Goal: Contribute content: Add original content to the website for others to see

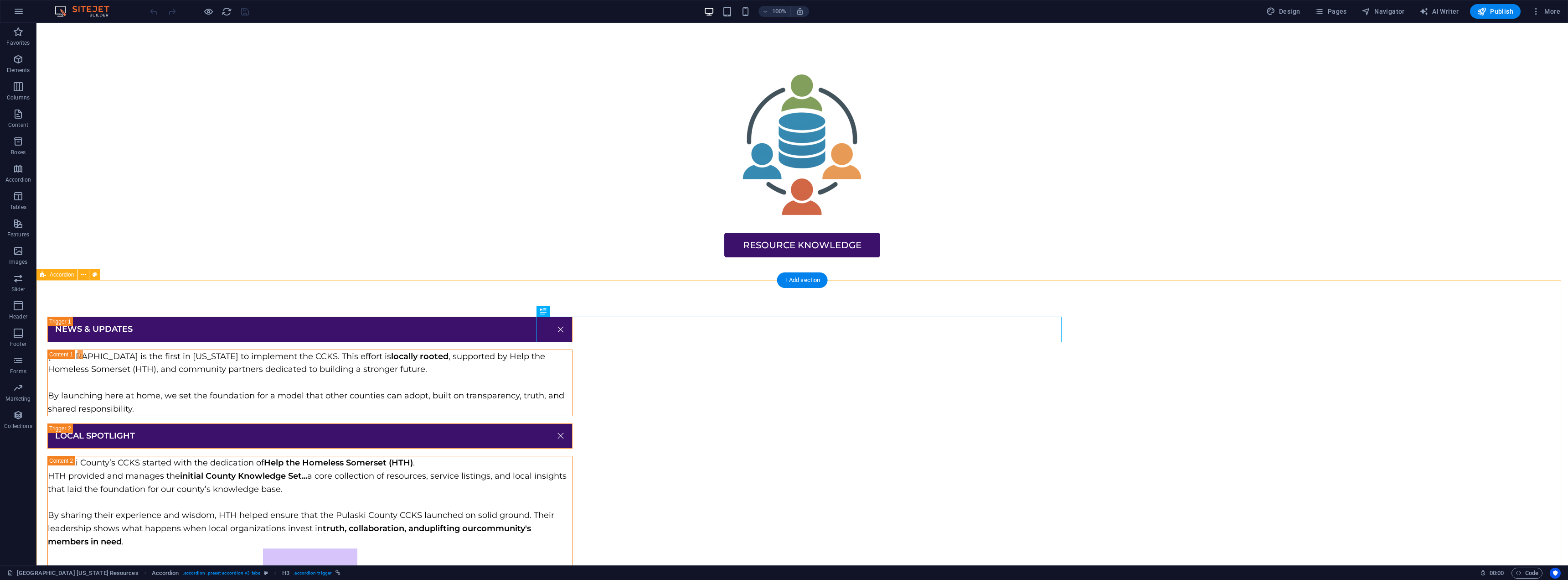
click at [1284, 403] on div "NEWS & UPDATES Pulaski County is the first in Kentucky to implement the CCKS. T…" at bounding box center [802, 553] width 1531 height 547
click at [358, 333] on div "NEWS & UPDATES Pulaski County is the first in Kentucky to implement the CCKS. T…" at bounding box center [802, 553] width 1531 height 547
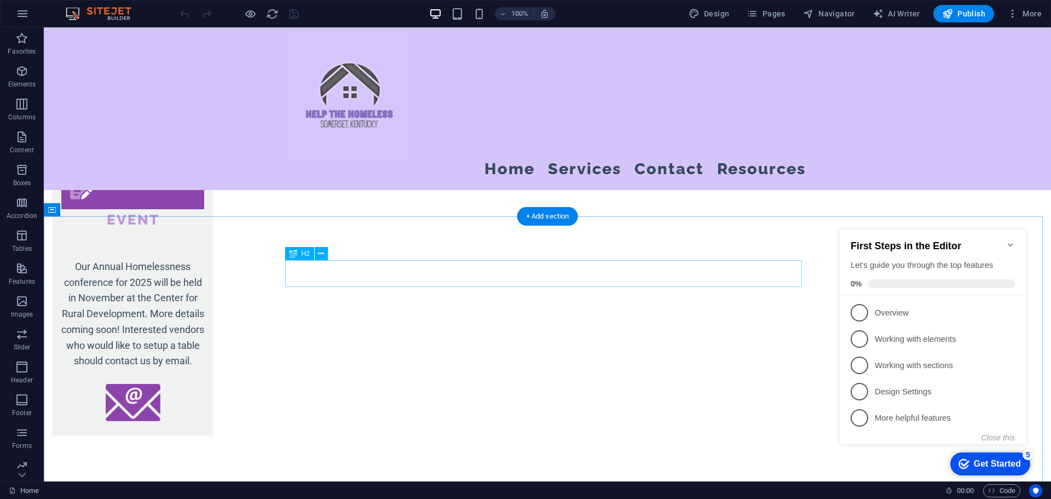
scroll to position [963, 0]
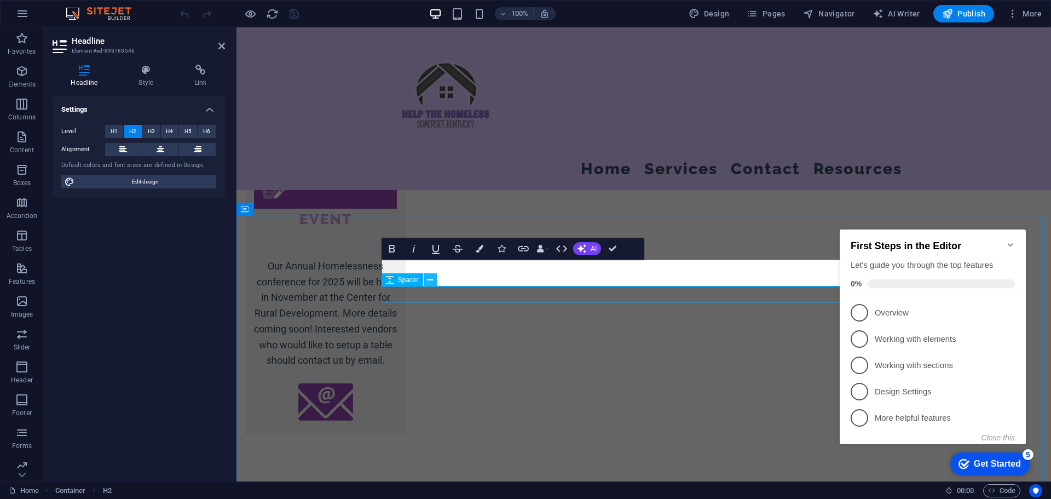
click at [430, 280] on icon at bounding box center [430, 279] width 6 height 11
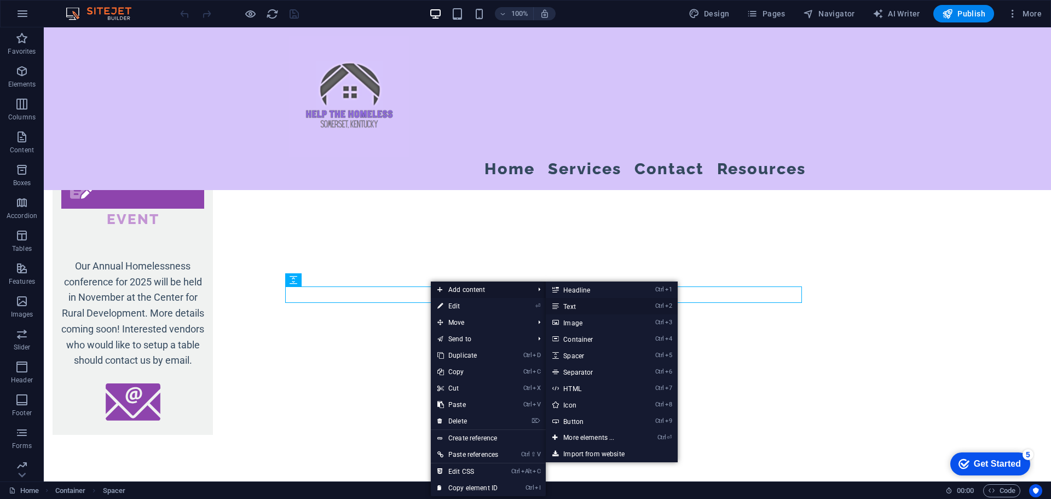
click at [579, 304] on link "Ctrl 2 Text" at bounding box center [591, 306] width 90 height 16
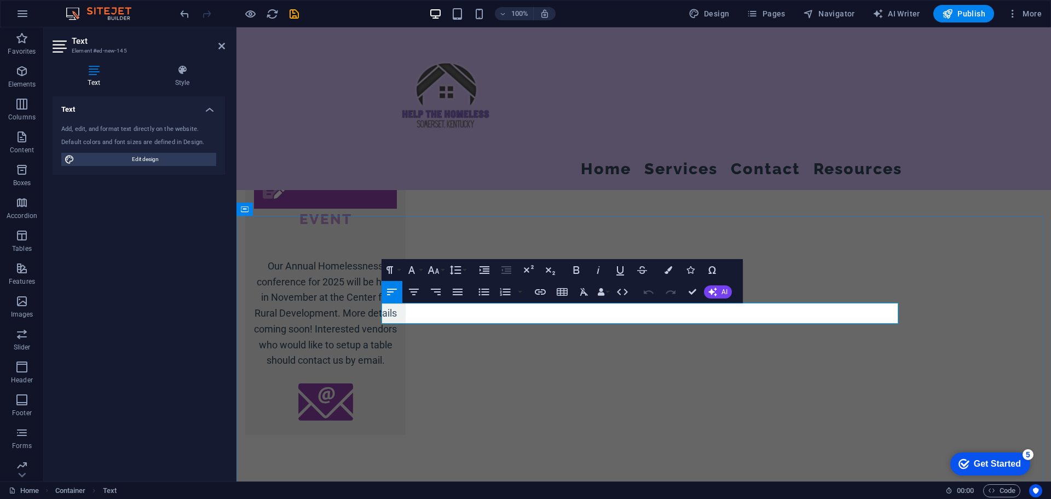
click at [419, 295] on icon "button" at bounding box center [413, 291] width 13 height 13
click at [593, 274] on icon "button" at bounding box center [598, 269] width 13 height 13
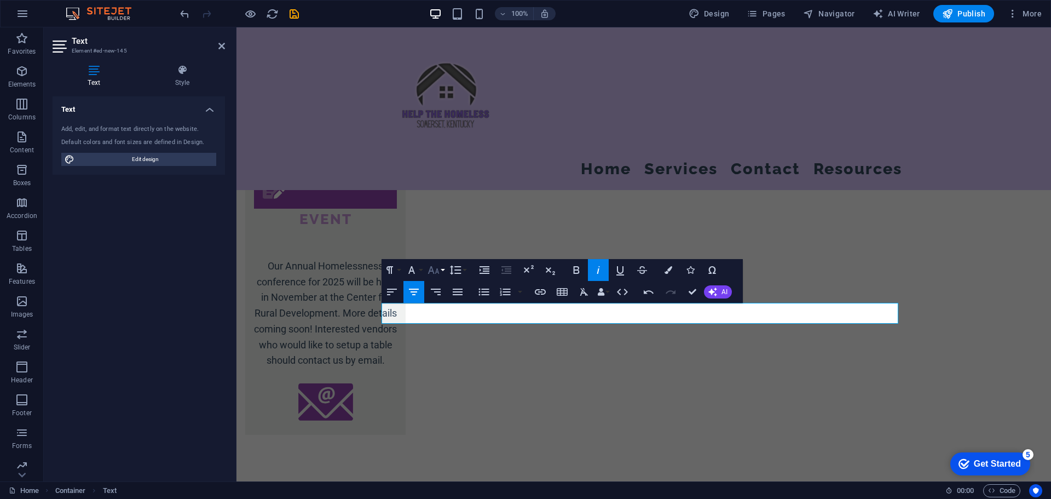
click at [439, 275] on icon "button" at bounding box center [433, 269] width 13 height 13
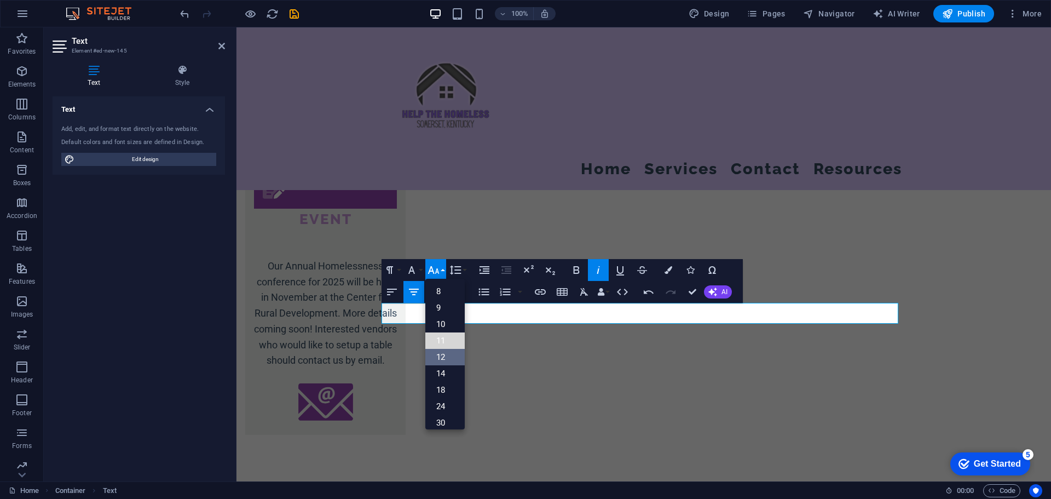
drag, startPoint x: 444, startPoint y: 337, endPoint x: 443, endPoint y: 351, distance: 14.8
click at [443, 351] on ul "8 9 10 11 12 14 18 24 30 36 48 60 72 96" at bounding box center [444, 398] width 39 height 239
click at [443, 336] on link "11" at bounding box center [444, 340] width 39 height 16
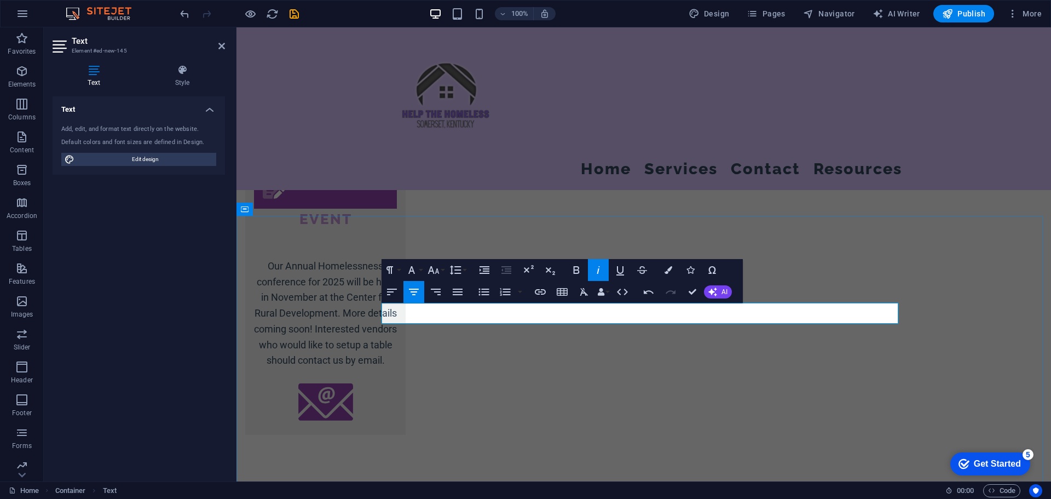
drag, startPoint x: 584, startPoint y: 314, endPoint x: 716, endPoint y: 304, distance: 132.8
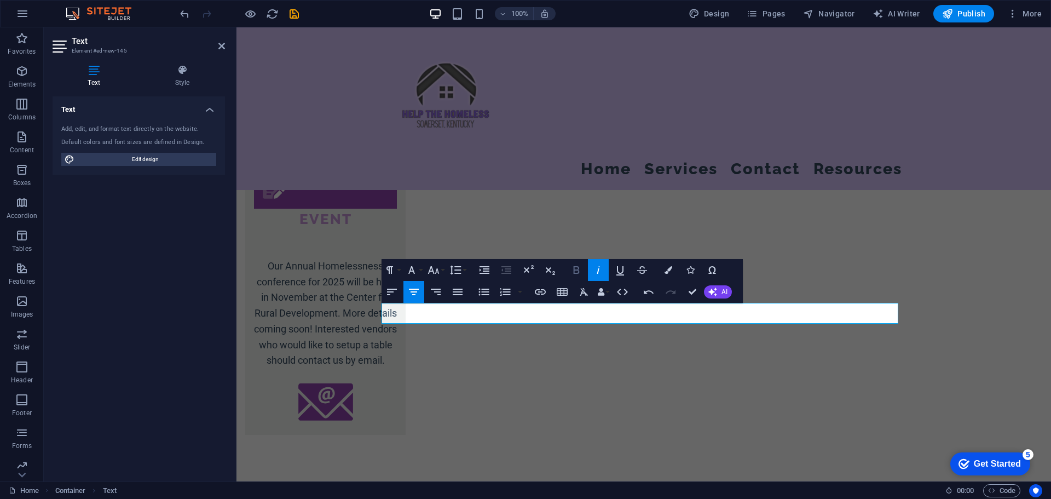
click at [573, 267] on icon "button" at bounding box center [576, 269] width 13 height 13
click at [418, 271] on button "Font Family" at bounding box center [413, 270] width 21 height 22
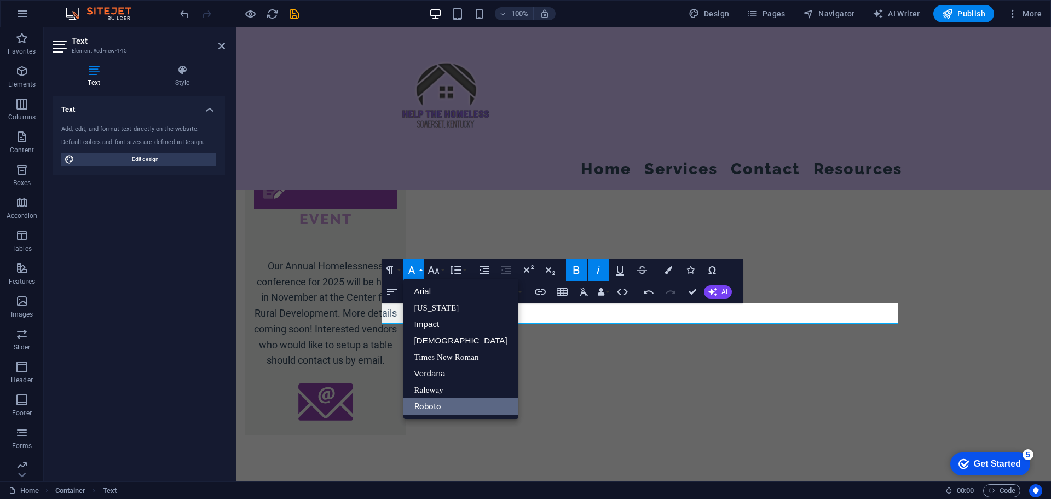
scroll to position [0, 0]
click at [418, 271] on button "Font Family" at bounding box center [413, 270] width 21 height 22
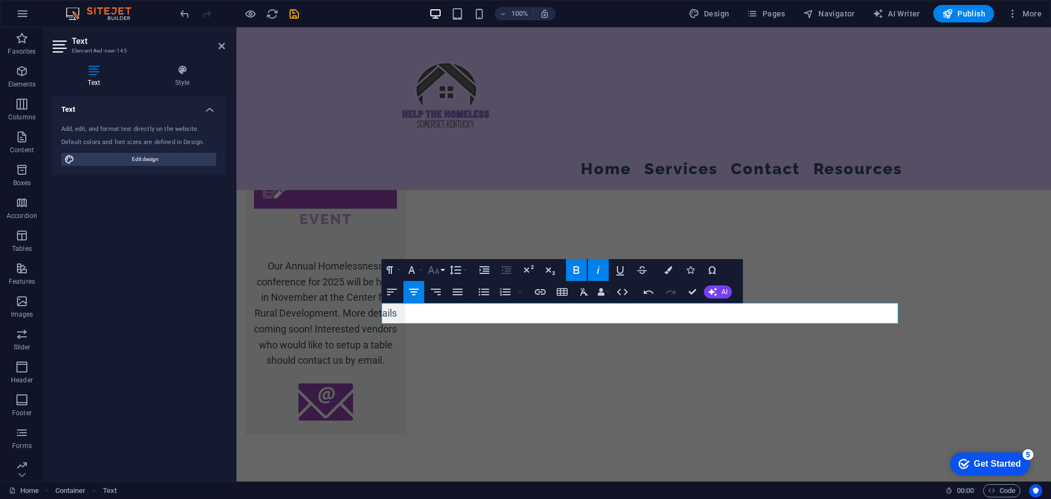
click at [438, 271] on icon "button" at bounding box center [433, 269] width 13 height 13
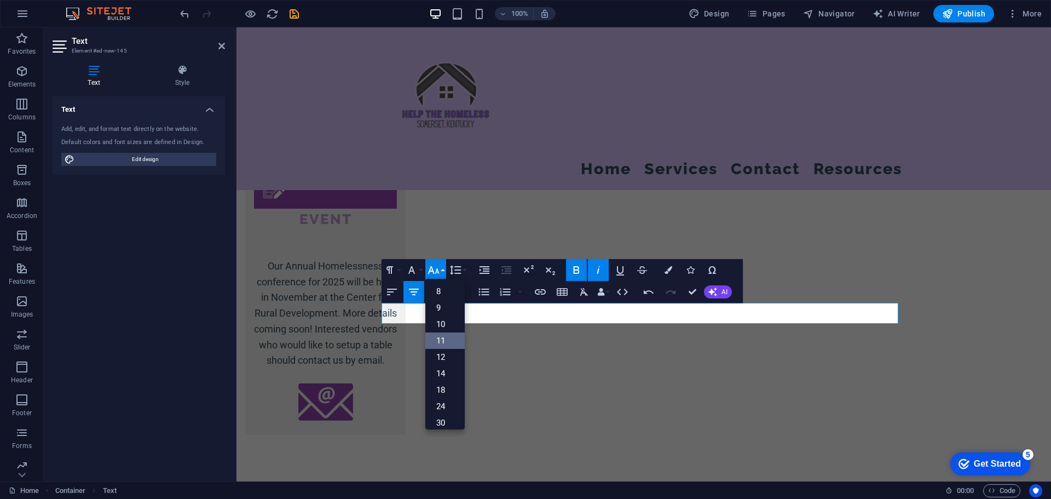
scroll to position [62, 0]
click at [448, 313] on link "14" at bounding box center [444, 311] width 39 height 16
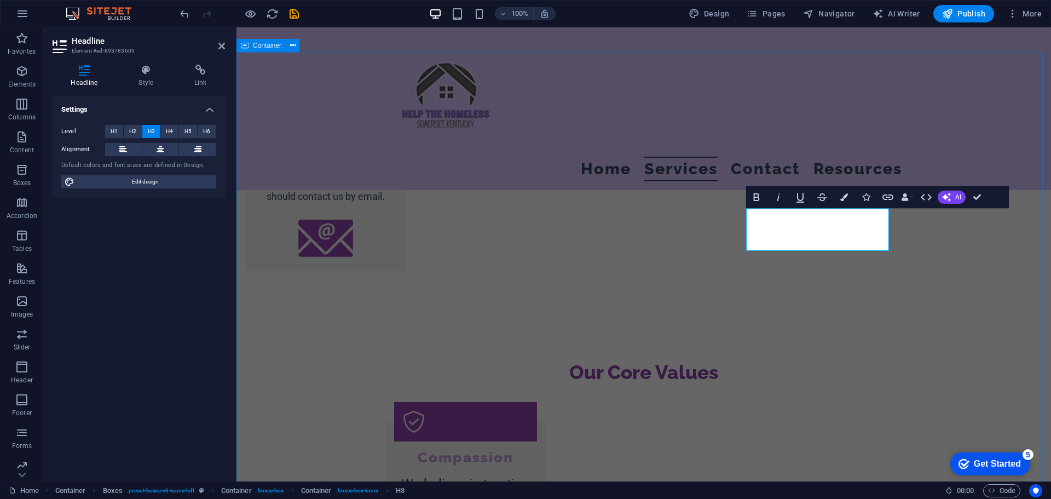
scroll to position [1127, 0]
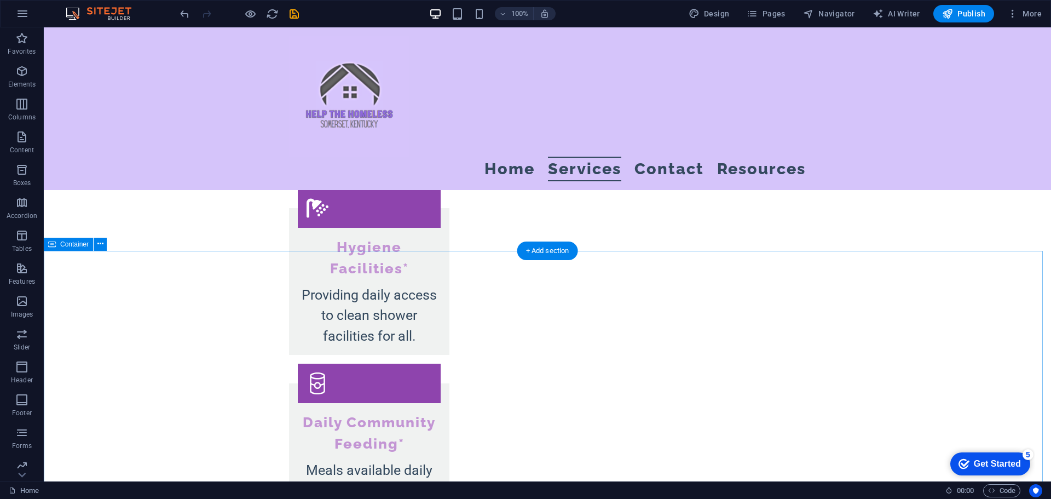
scroll to position [2331, 0]
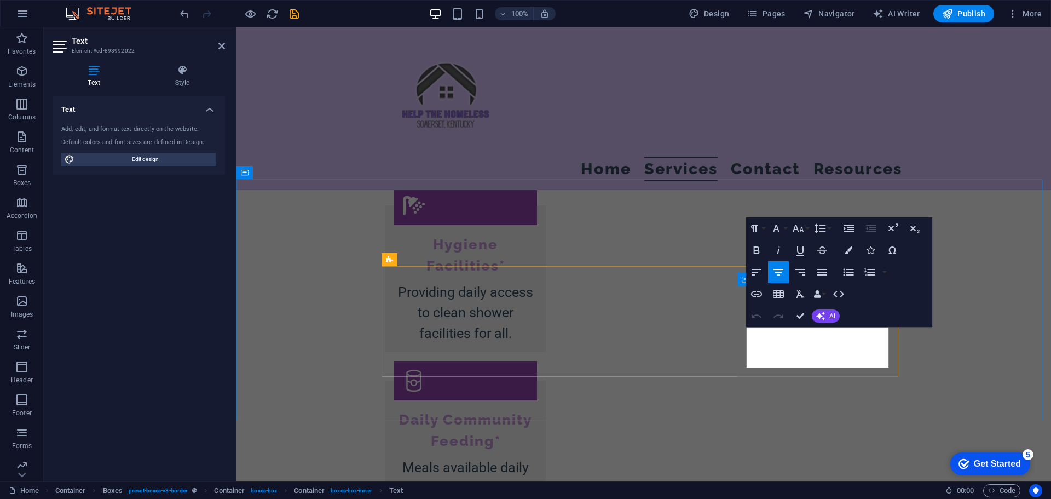
click at [782, 230] on icon "button" at bounding box center [776, 228] width 13 height 13
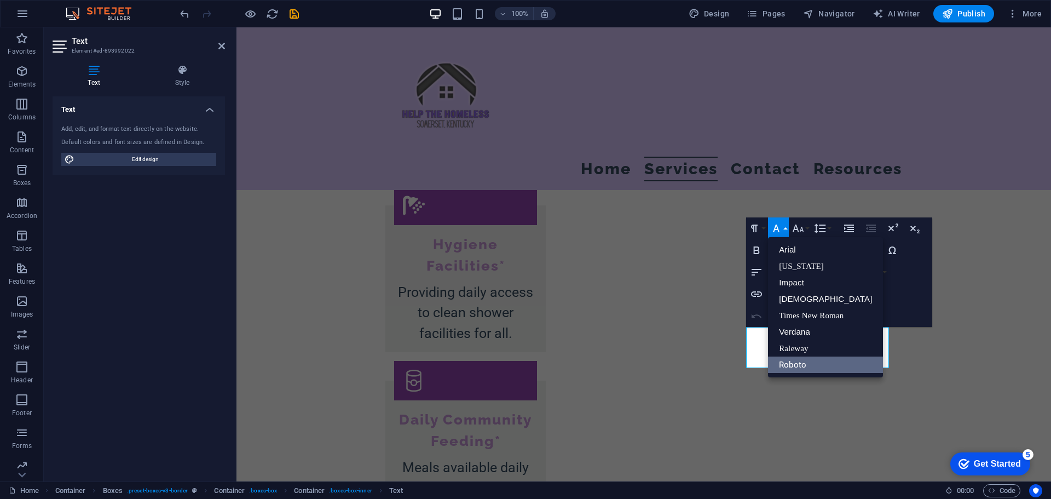
scroll to position [0, 0]
click at [806, 232] on button "Font Size" at bounding box center [800, 228] width 21 height 22
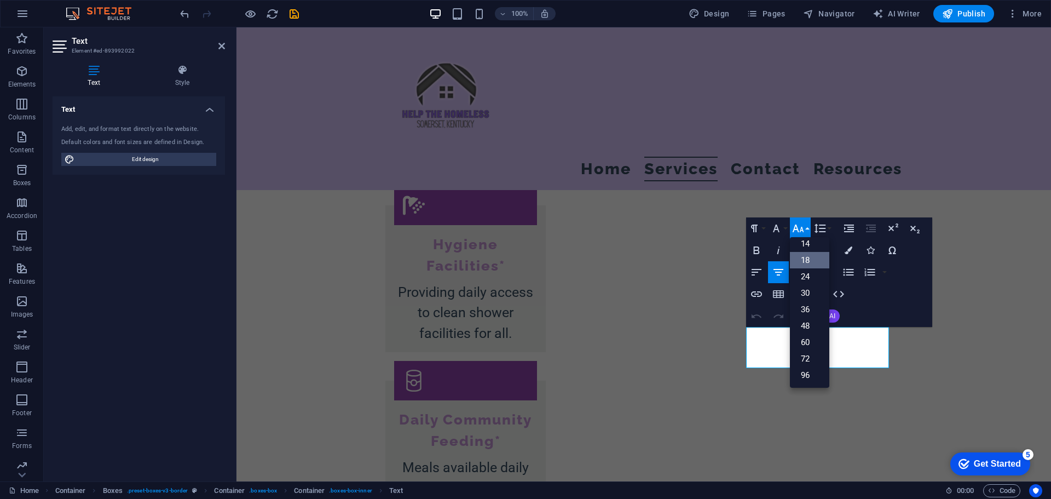
scroll to position [88, 0]
click at [813, 248] on link "14" at bounding box center [809, 243] width 39 height 16
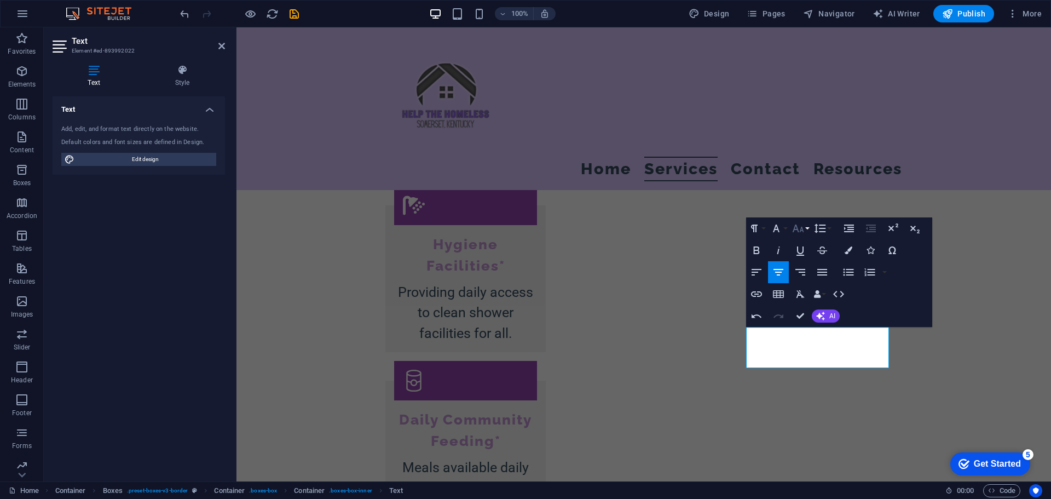
click at [800, 228] on icon "button" at bounding box center [797, 228] width 13 height 13
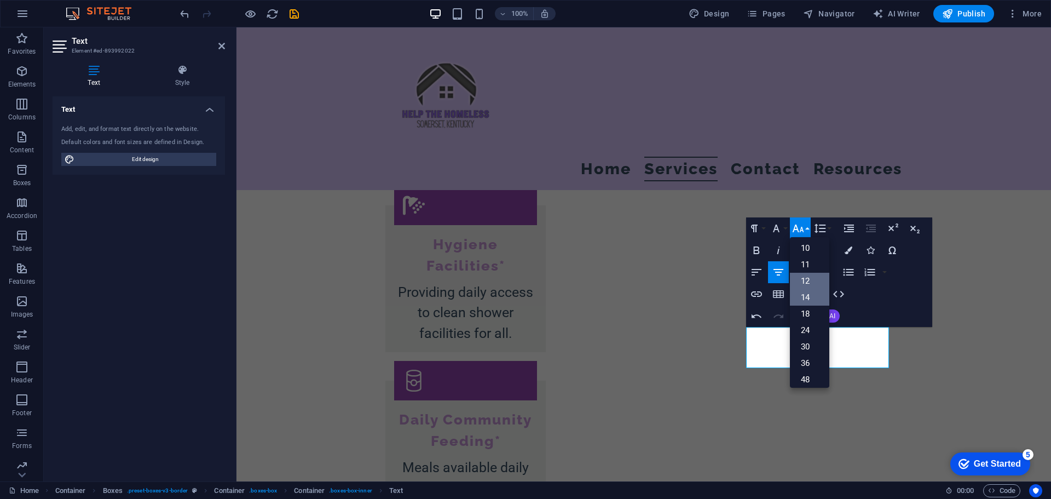
scroll to position [34, 0]
click at [806, 280] on link "12" at bounding box center [809, 281] width 39 height 16
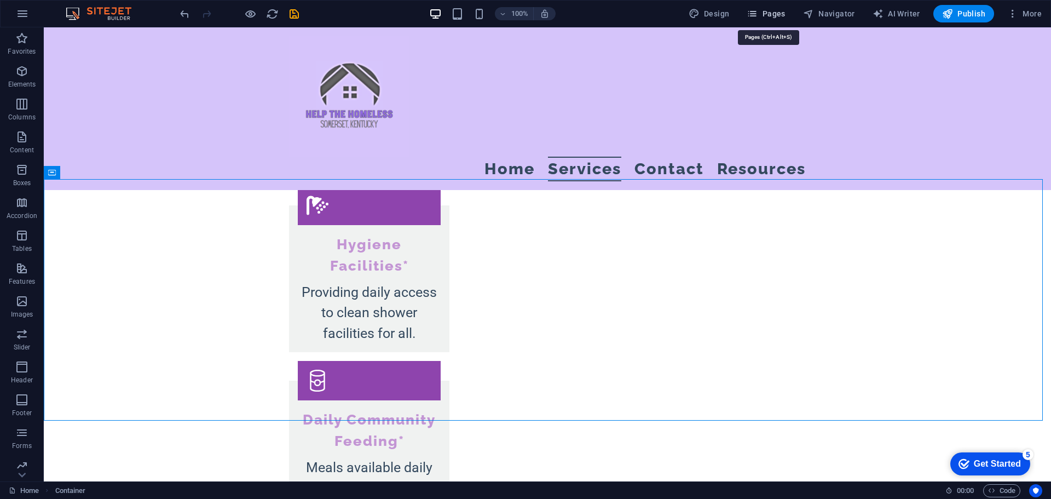
click at [767, 15] on span "Pages" at bounding box center [766, 13] width 38 height 11
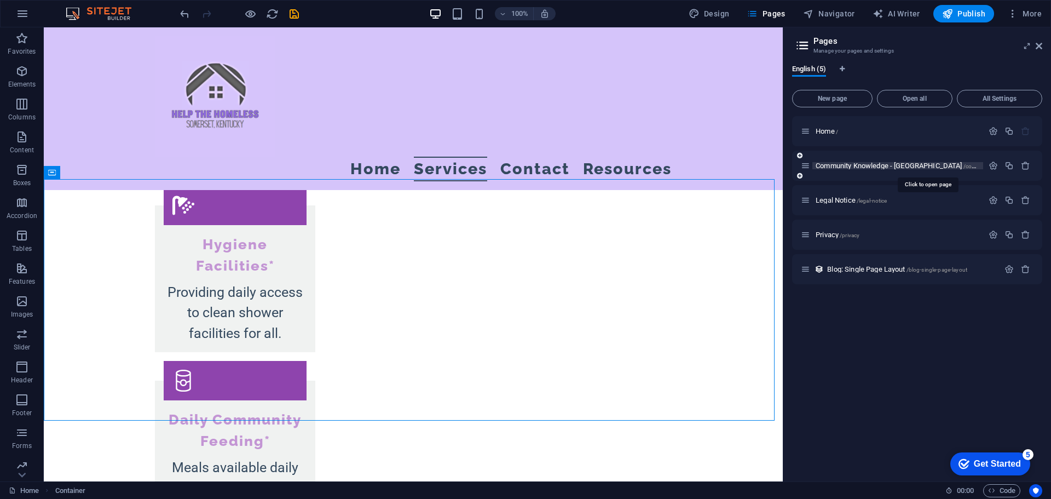
click at [846, 165] on span "Community Knowledge - Pulaski County /community-knowledge-pulaski-county" at bounding box center [958, 165] width 285 height 8
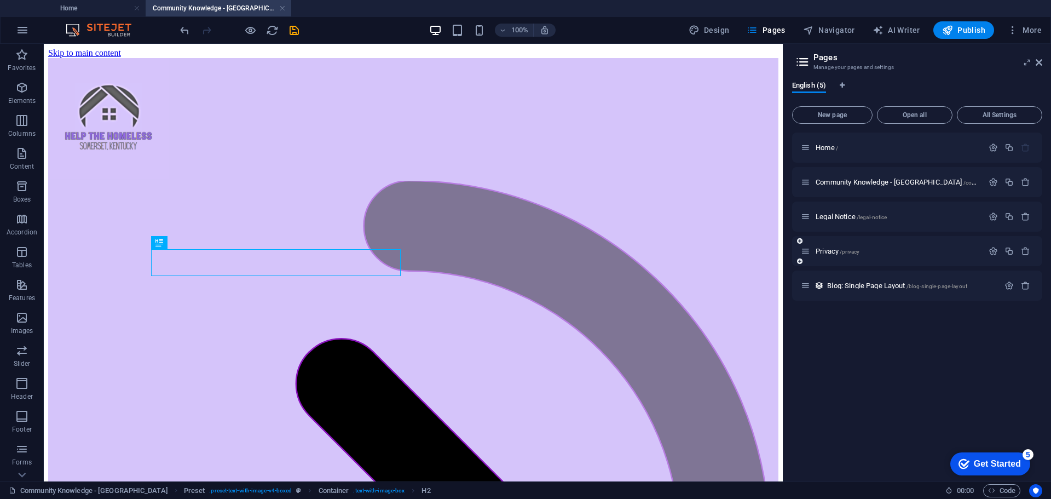
scroll to position [2182, 0]
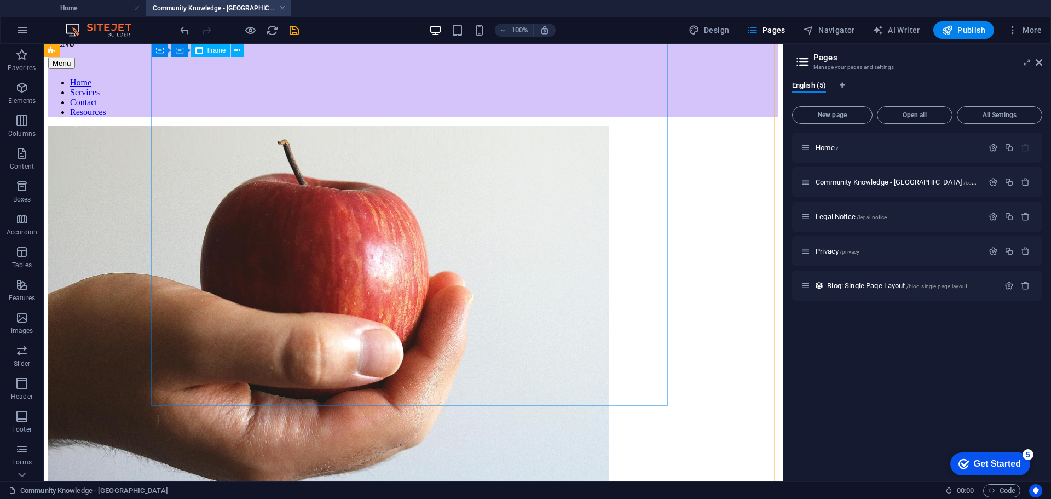
scroll to position [875, 0]
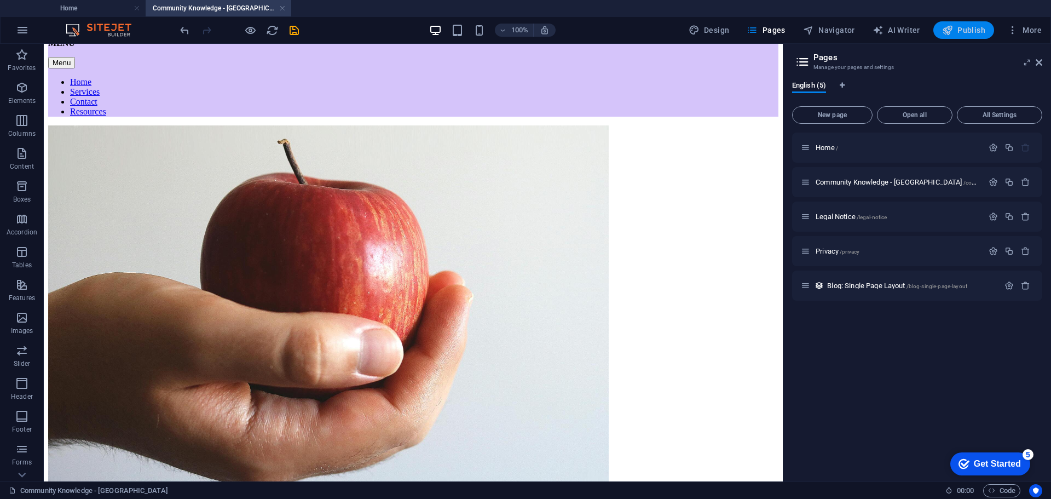
click at [964, 28] on span "Publish" at bounding box center [963, 30] width 43 height 11
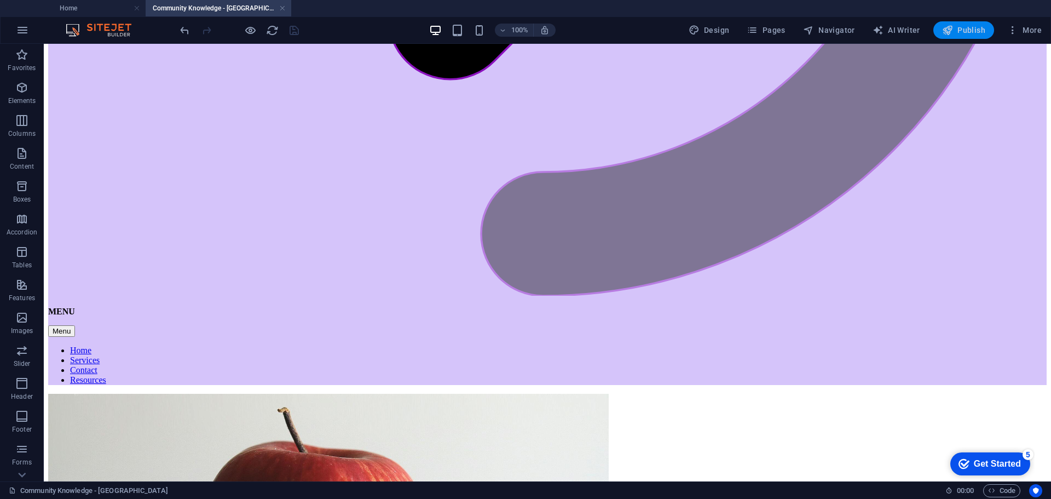
click at [976, 33] on span "Publish" at bounding box center [963, 30] width 43 height 11
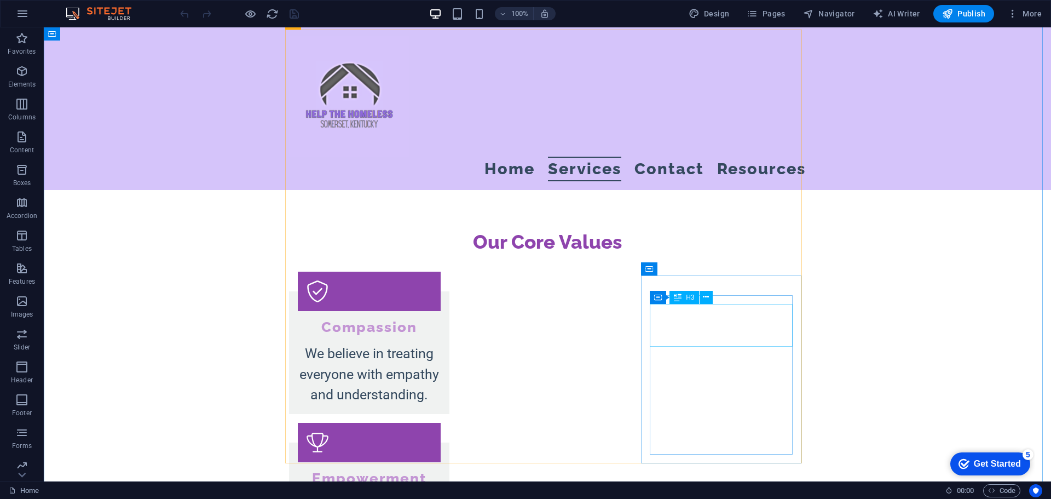
scroll to position [1257, 0]
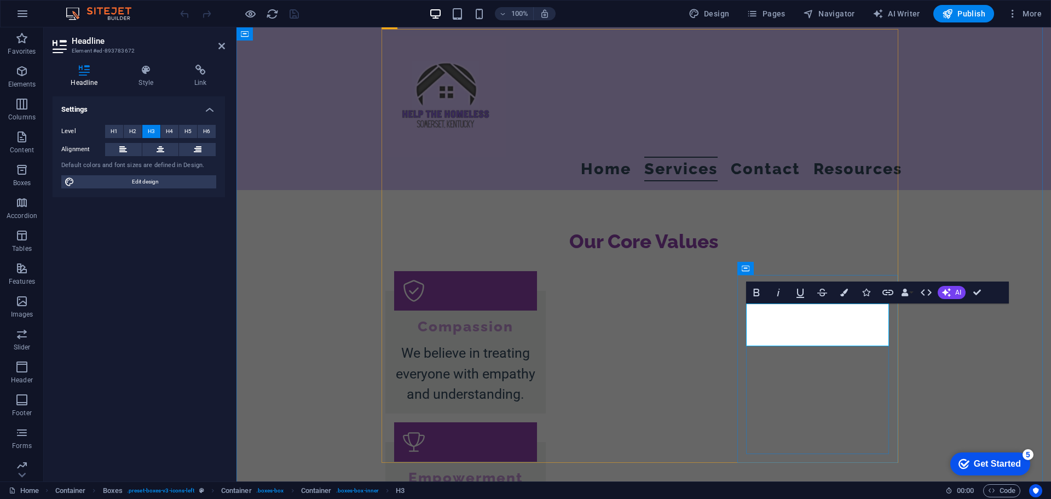
drag, startPoint x: 759, startPoint y: 333, endPoint x: 869, endPoint y: 325, distance: 110.9
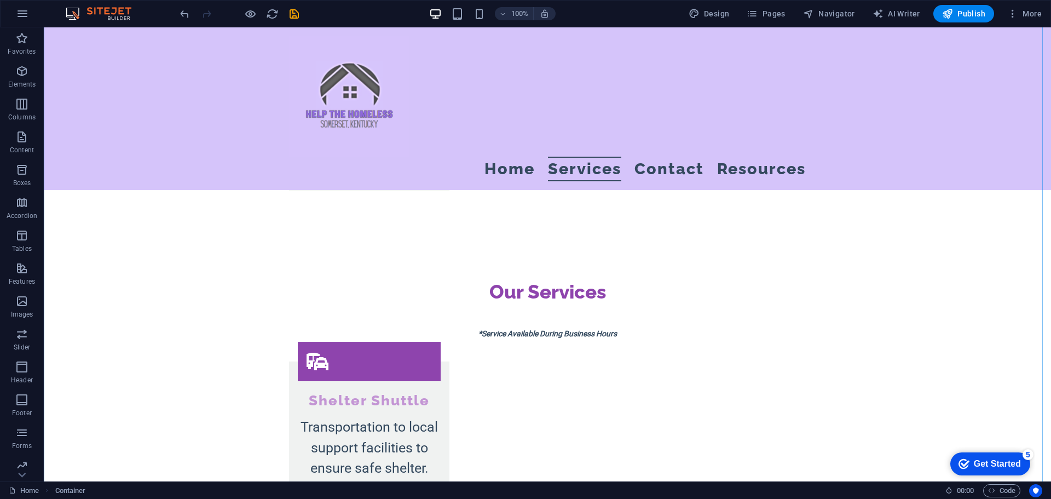
scroll to position [1804, 0]
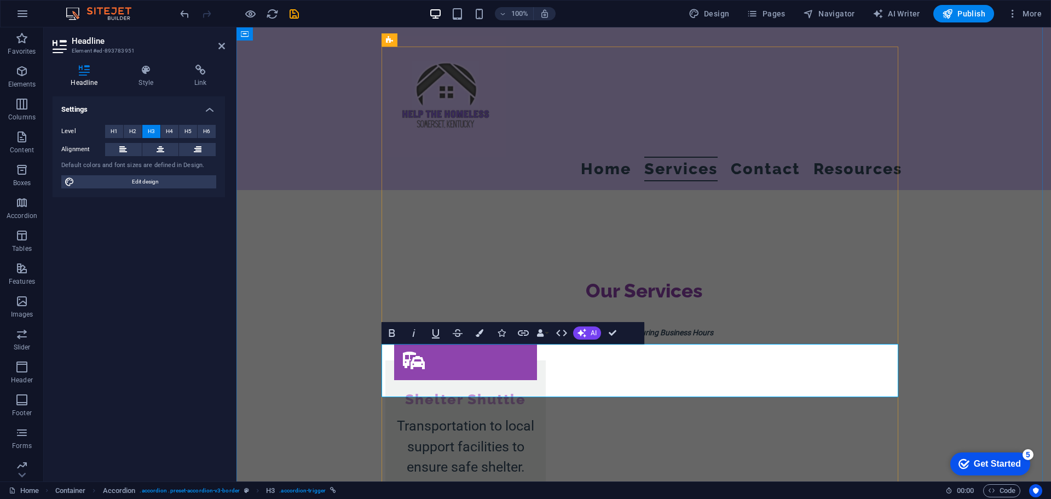
drag, startPoint x: 564, startPoint y: 370, endPoint x: 576, endPoint y: 370, distance: 12.0
drag, startPoint x: 567, startPoint y: 369, endPoint x: 594, endPoint y: 368, distance: 27.4
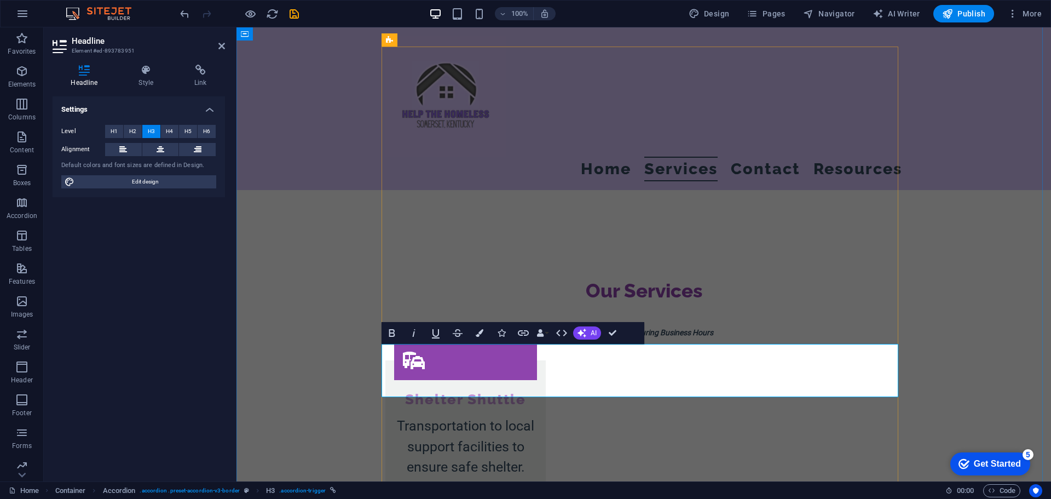
drag, startPoint x: 593, startPoint y: 369, endPoint x: 677, endPoint y: 364, distance: 84.5
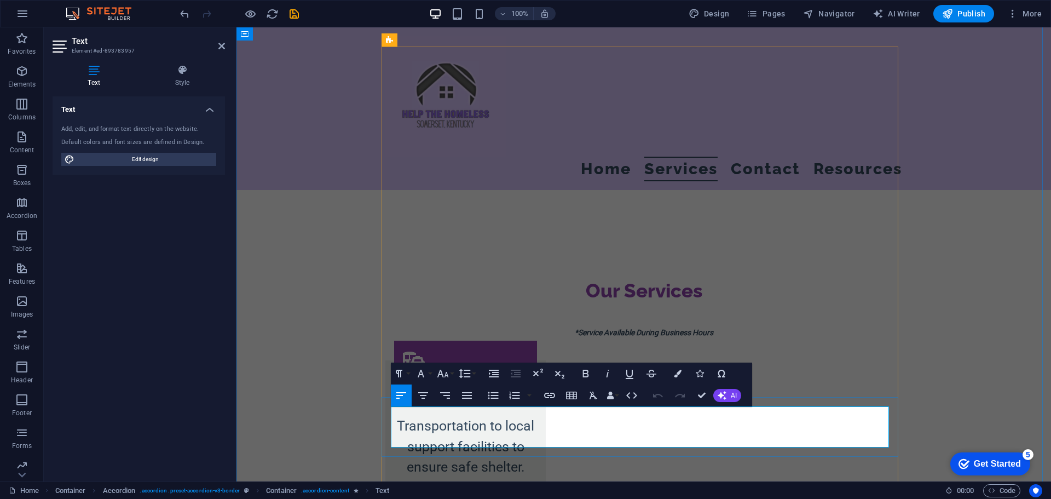
drag, startPoint x: 521, startPoint y: 416, endPoint x: 604, endPoint y: 409, distance: 84.0
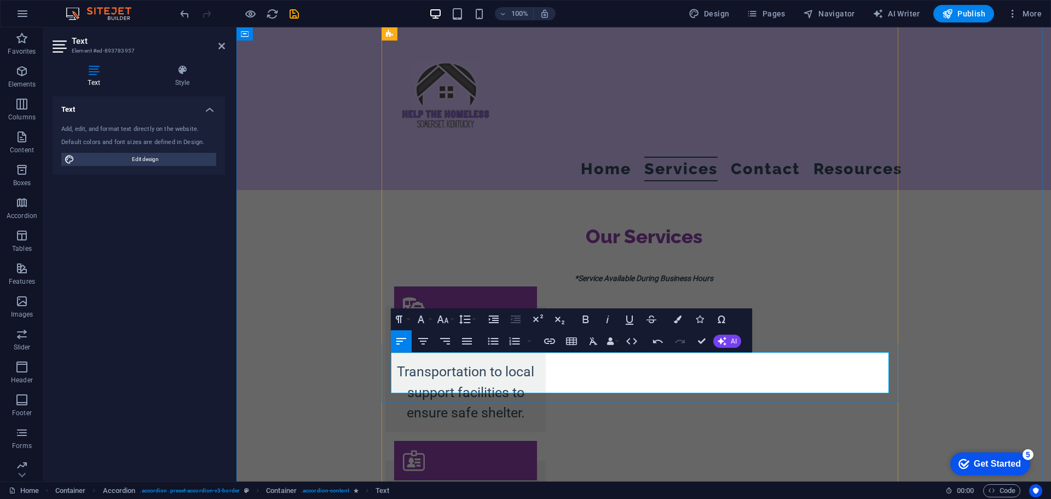
scroll to position [1859, 0]
drag, startPoint x: 614, startPoint y: 380, endPoint x: 642, endPoint y: 379, distance: 27.9
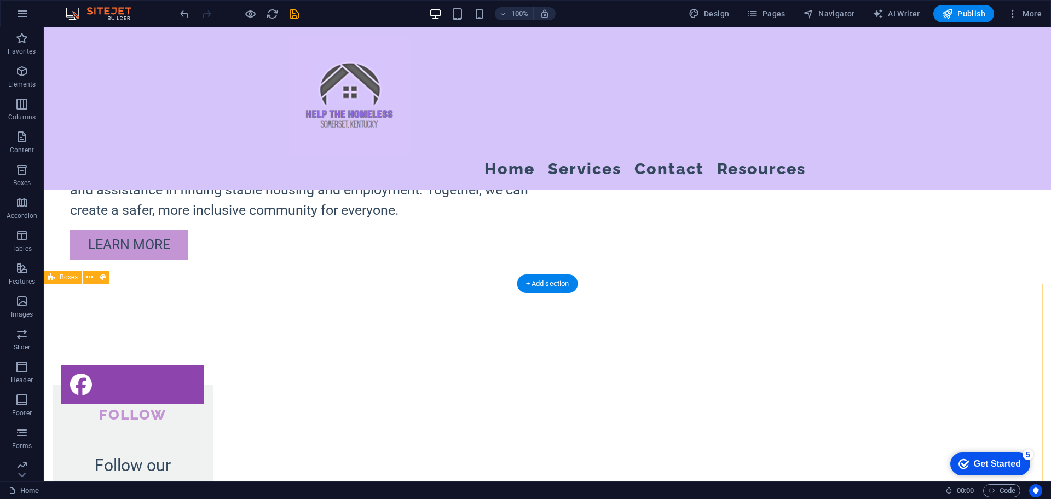
scroll to position [0, 0]
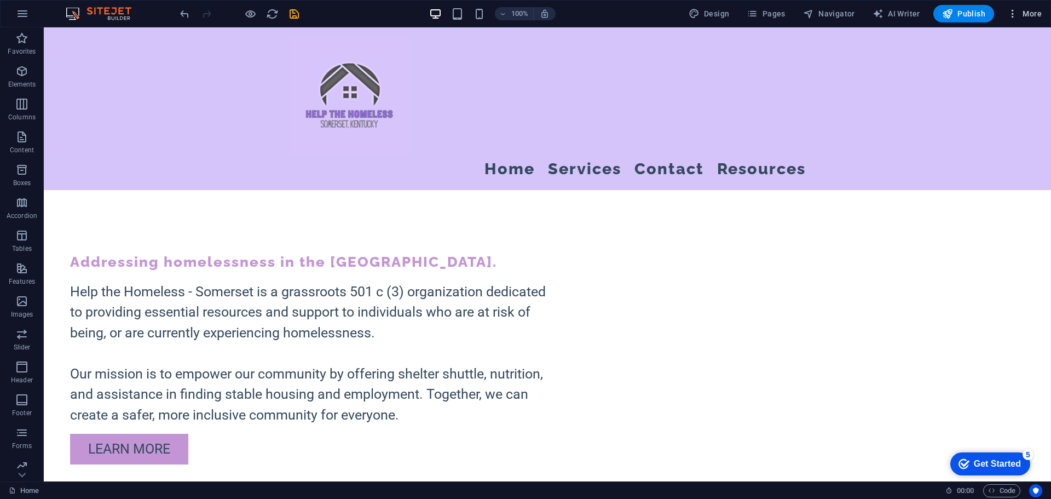
click at [1033, 17] on span "More" at bounding box center [1024, 13] width 34 height 11
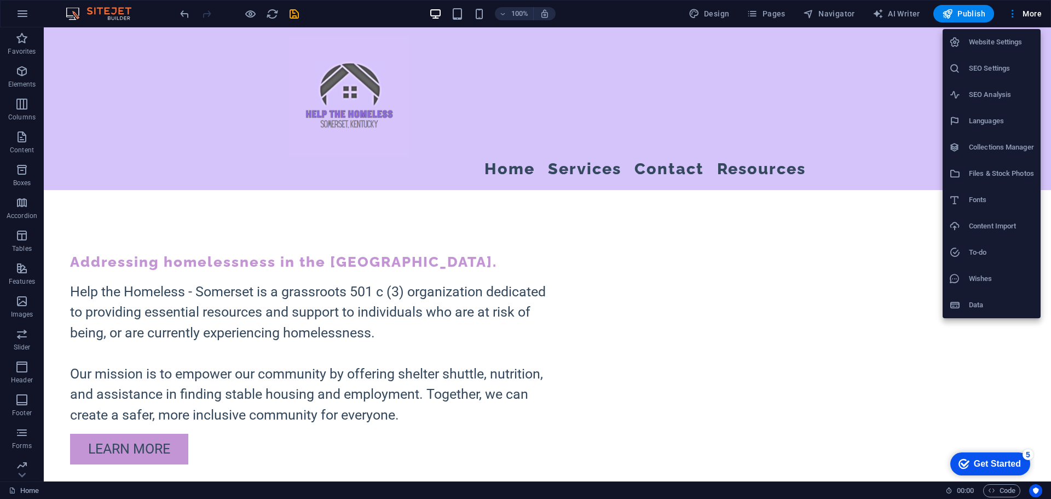
click at [841, 307] on div at bounding box center [525, 249] width 1051 height 499
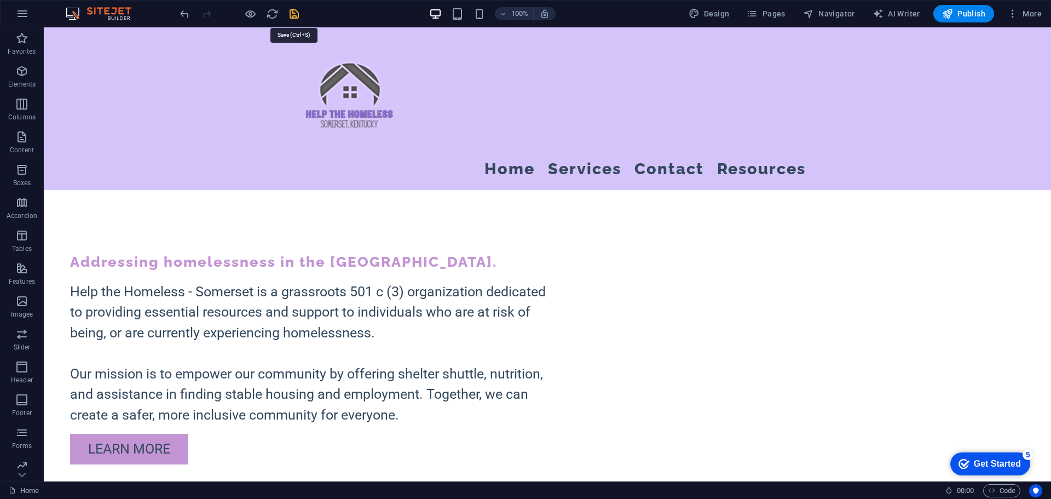
click at [296, 12] on icon "save" at bounding box center [294, 14] width 13 height 13
click at [969, 9] on span "Publish" at bounding box center [963, 13] width 43 height 11
